Goal: Information Seeking & Learning: Learn about a topic

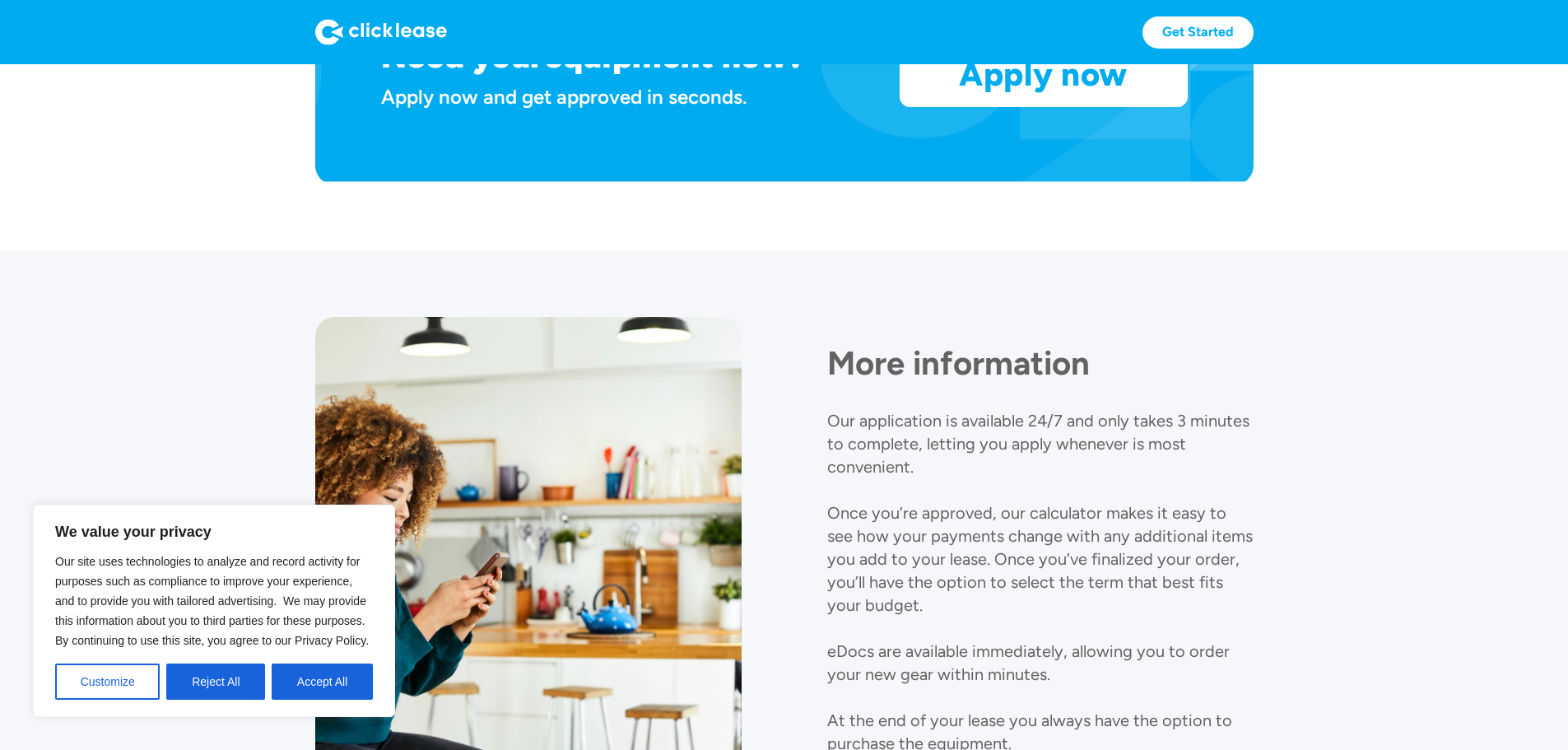
scroll to position [1885, 0]
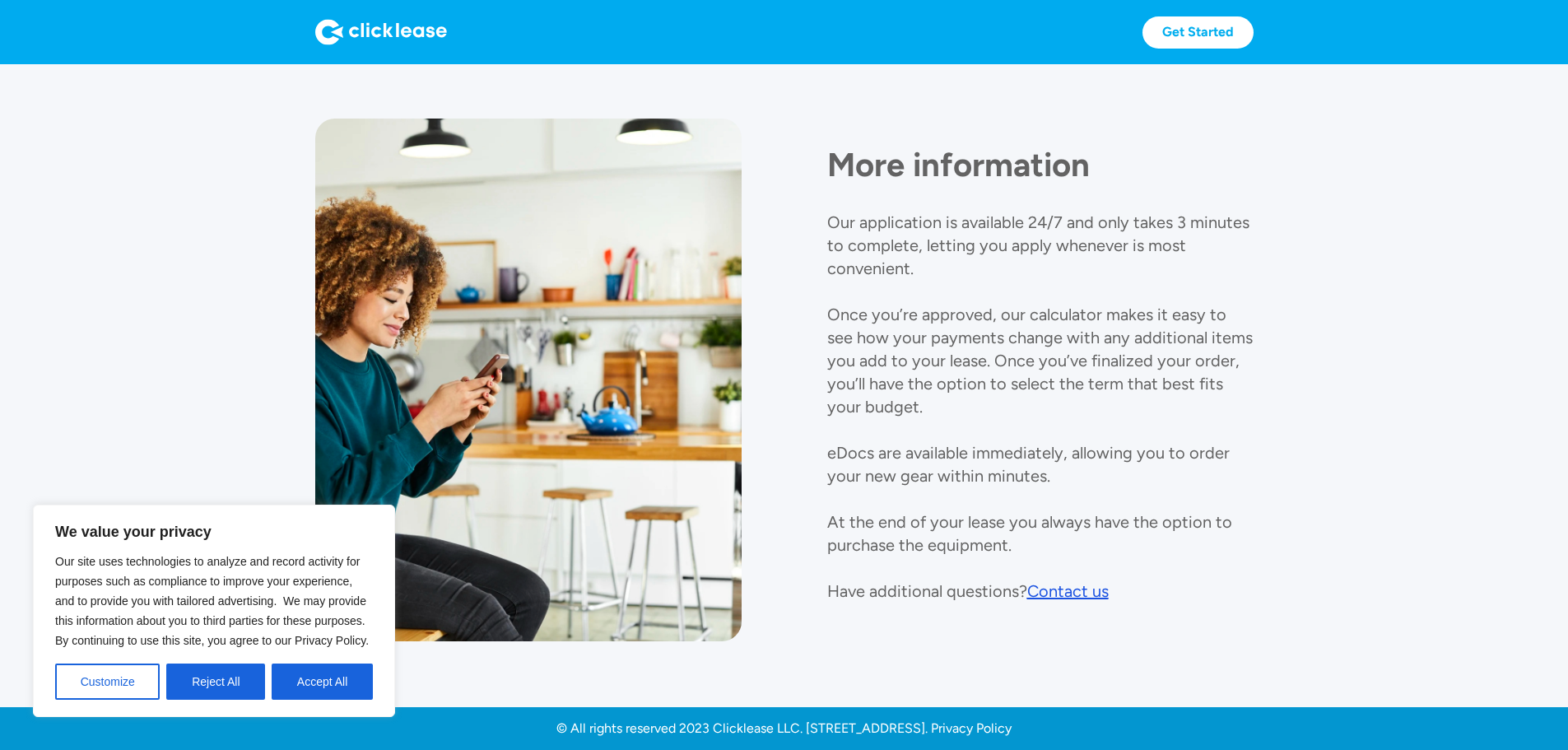
click at [604, 613] on div at bounding box center [528, 380] width 427 height 523
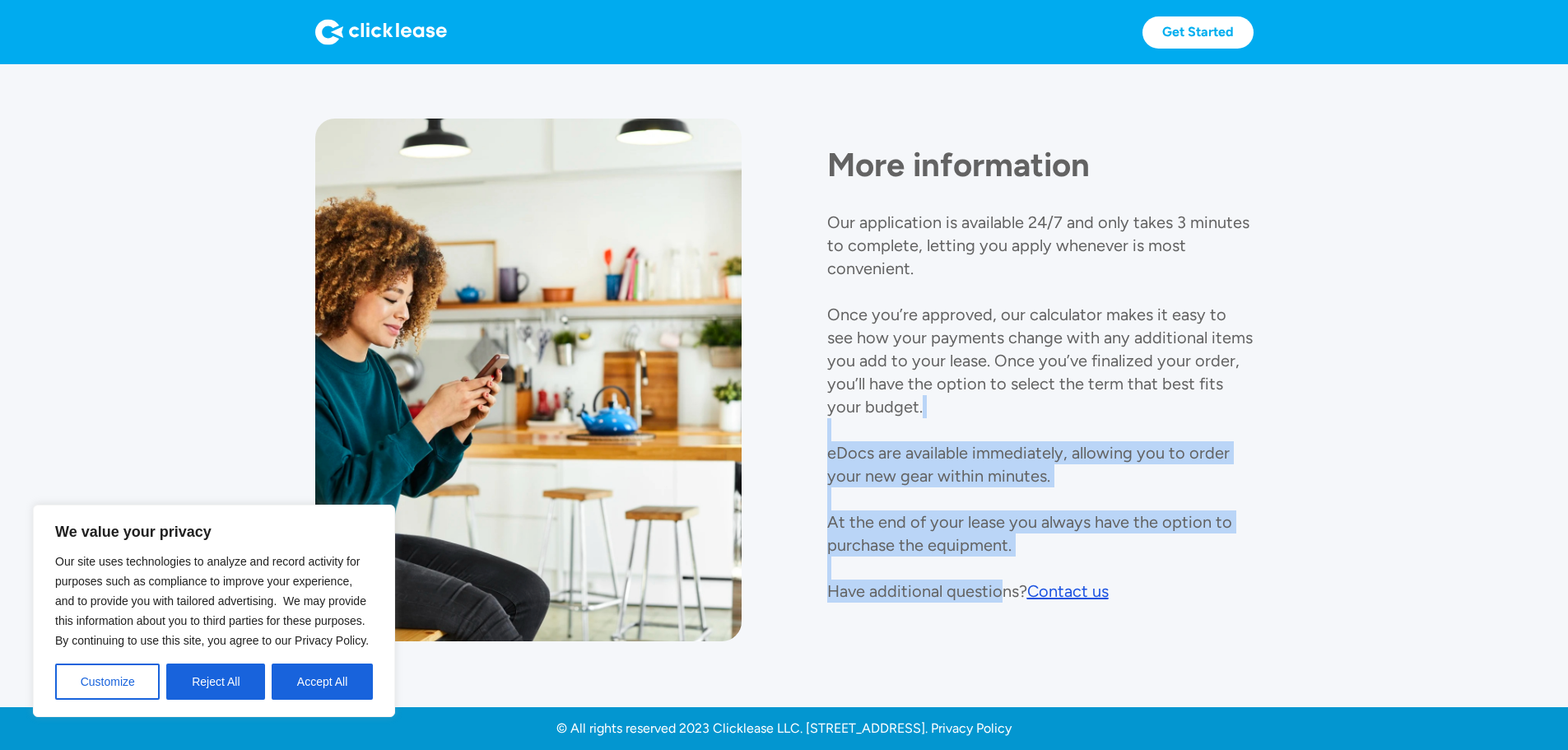
drag, startPoint x: 1004, startPoint y: 593, endPoint x: 911, endPoint y: 369, distance: 242.5
click at [904, 372] on div "More information Our application is available 24/7 and only takes 3 minutes to …" at bounding box center [784, 380] width 939 height 523
click at [1172, 462] on div "More information Our application is available 24/7 and only takes 3 minutes to …" at bounding box center [1041, 361] width 427 height 484
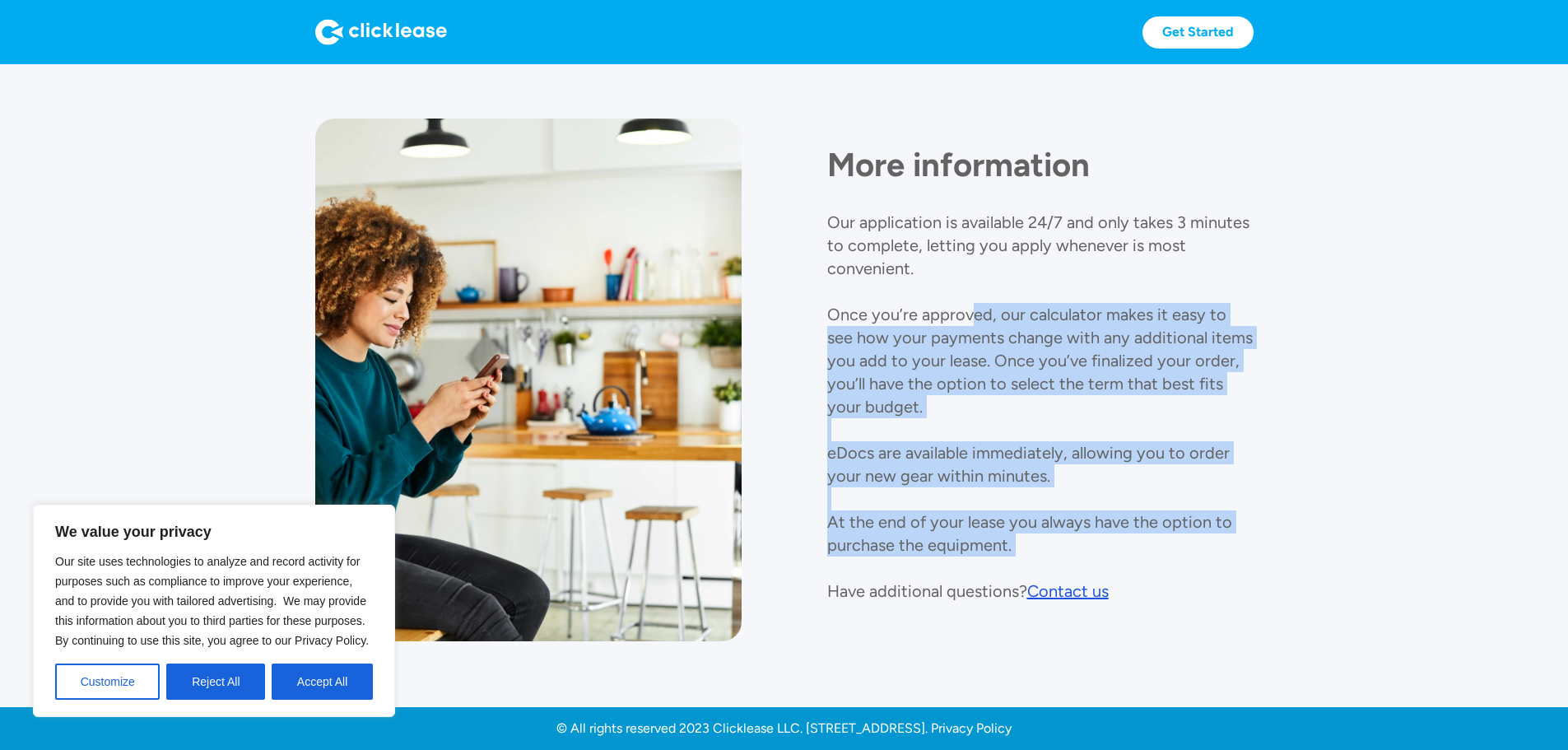
drag, startPoint x: 1318, startPoint y: 527, endPoint x: 942, endPoint y: 282, distance: 448.8
click at [942, 282] on div "More information Our application is available 24/7 and only takes 3 minutes to …" at bounding box center [1041, 361] width 427 height 484
click at [1226, 475] on p "Our application is available 24/7 and only takes 3 minutes to complete, letting…" at bounding box center [1041, 406] width 426 height 388
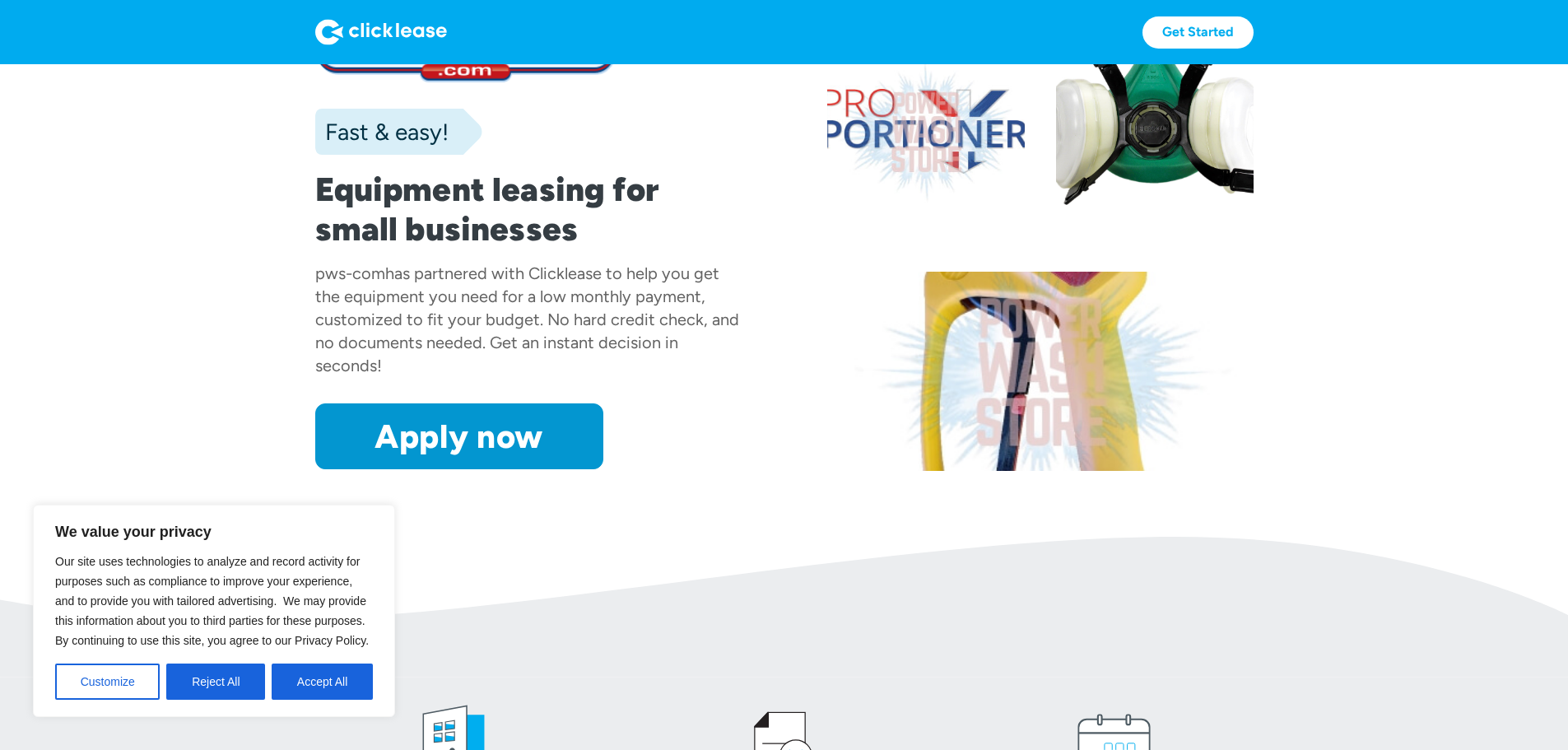
scroll to position [0, 0]
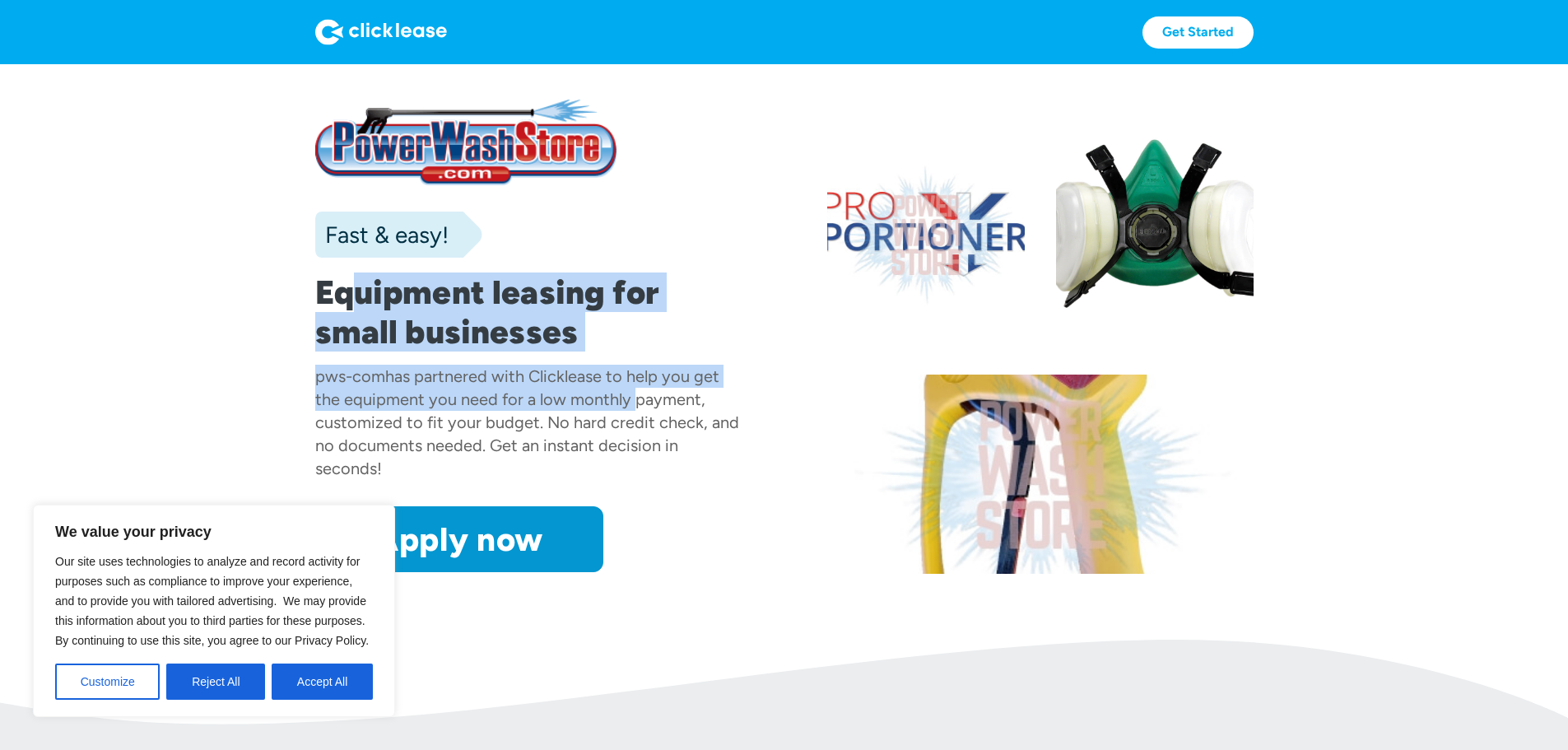
drag, startPoint x: 253, startPoint y: 346, endPoint x: 696, endPoint y: 474, distance: 461.1
click at [696, 474] on div "Fast & easy! Equipment leasing for small businesses pws-com has partnered with …" at bounding box center [528, 336] width 427 height 473
click at [713, 474] on div "pws-com has partnered with Clicklease to help you get the equipment you need fo…" at bounding box center [528, 422] width 427 height 115
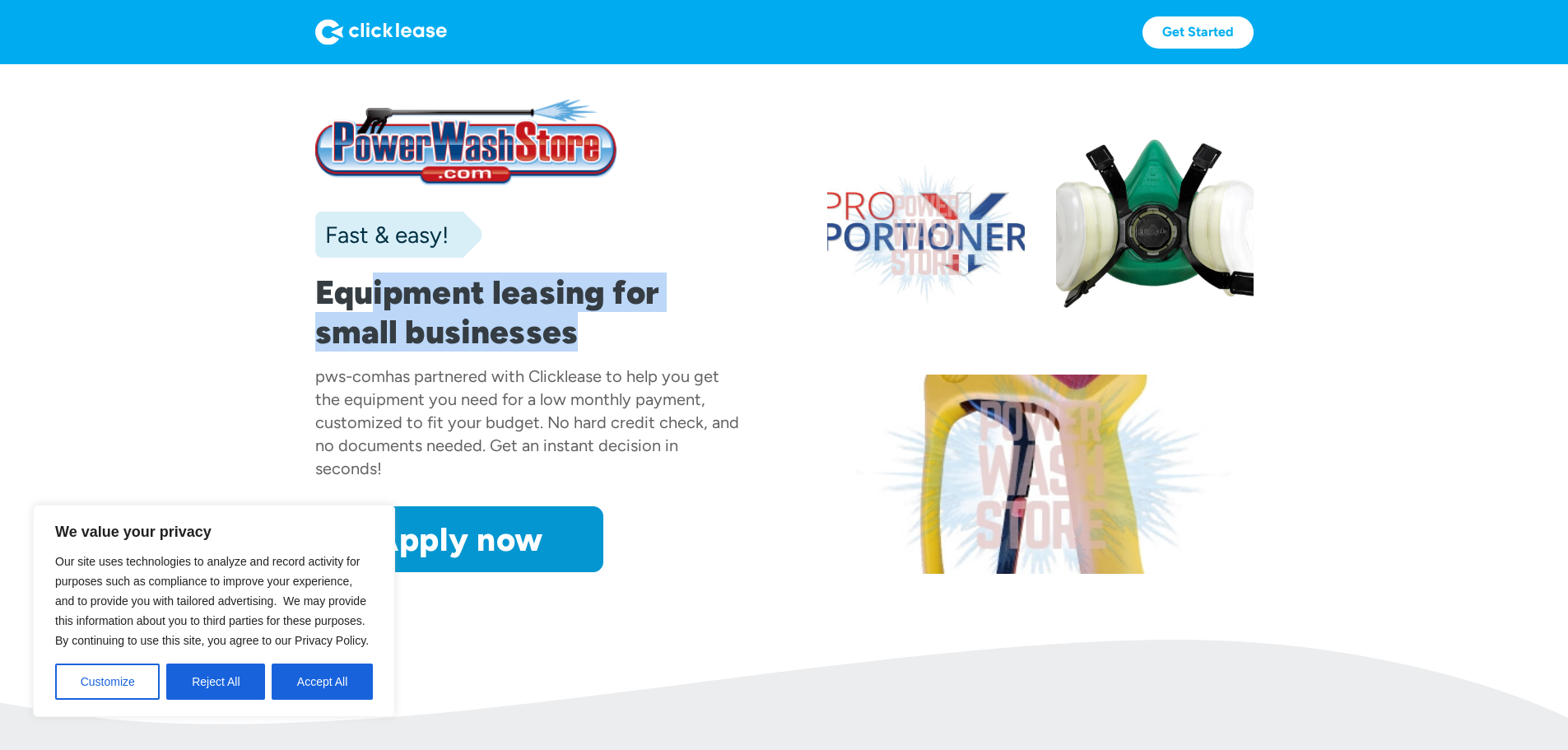
drag, startPoint x: 279, startPoint y: 342, endPoint x: 811, endPoint y: 398, distance: 534.9
click at [806, 397] on div "Fast & easy! Equipment leasing for small businesses pws-com has partnered with …" at bounding box center [784, 335] width 939 height 477
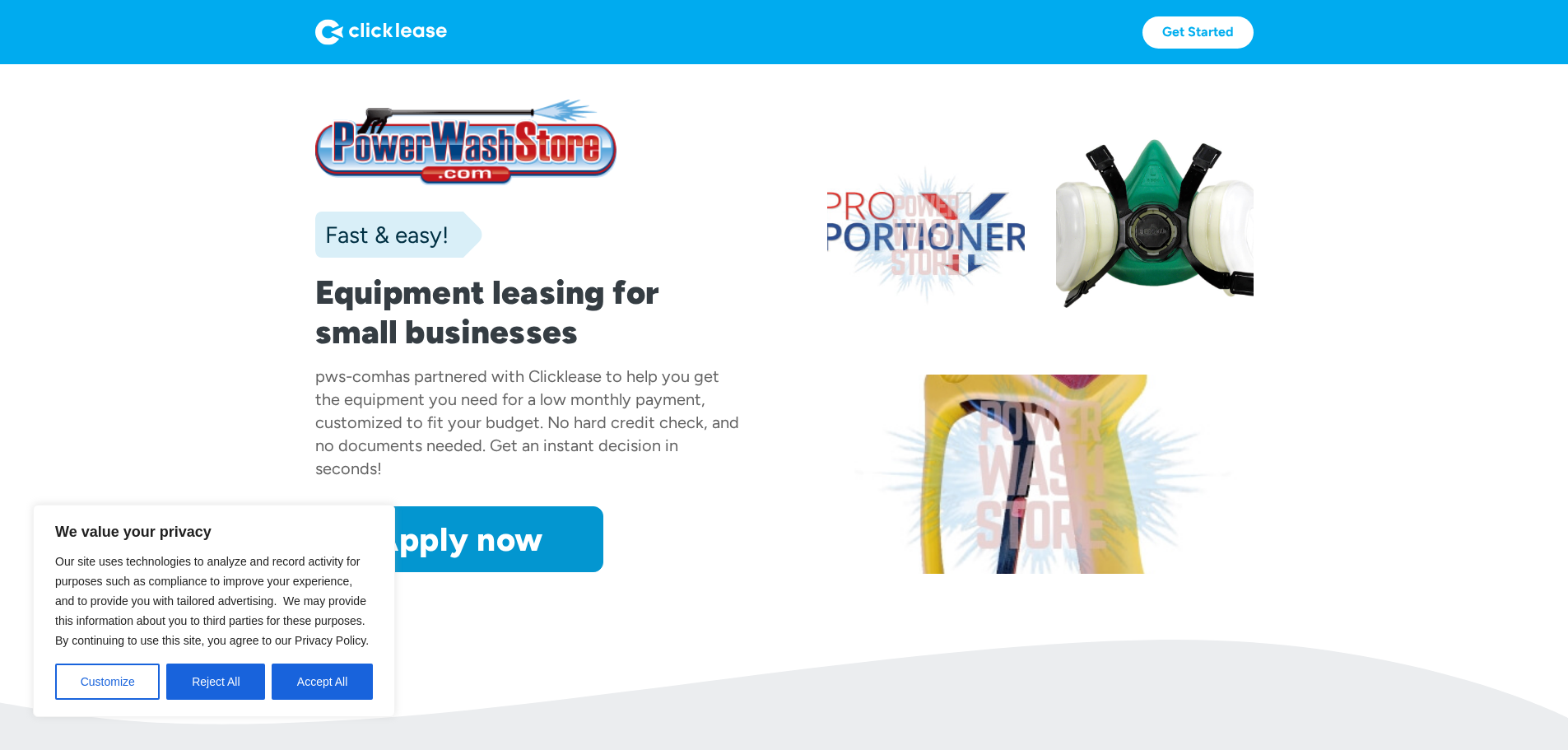
click at [841, 520] on div at bounding box center [1041, 475] width 427 height 199
drag, startPoint x: 306, startPoint y: 677, endPoint x: 618, endPoint y: 620, distance: 317.2
click at [299, 675] on button "Accept All" at bounding box center [322, 682] width 102 height 36
